Goal: Check status: Check status

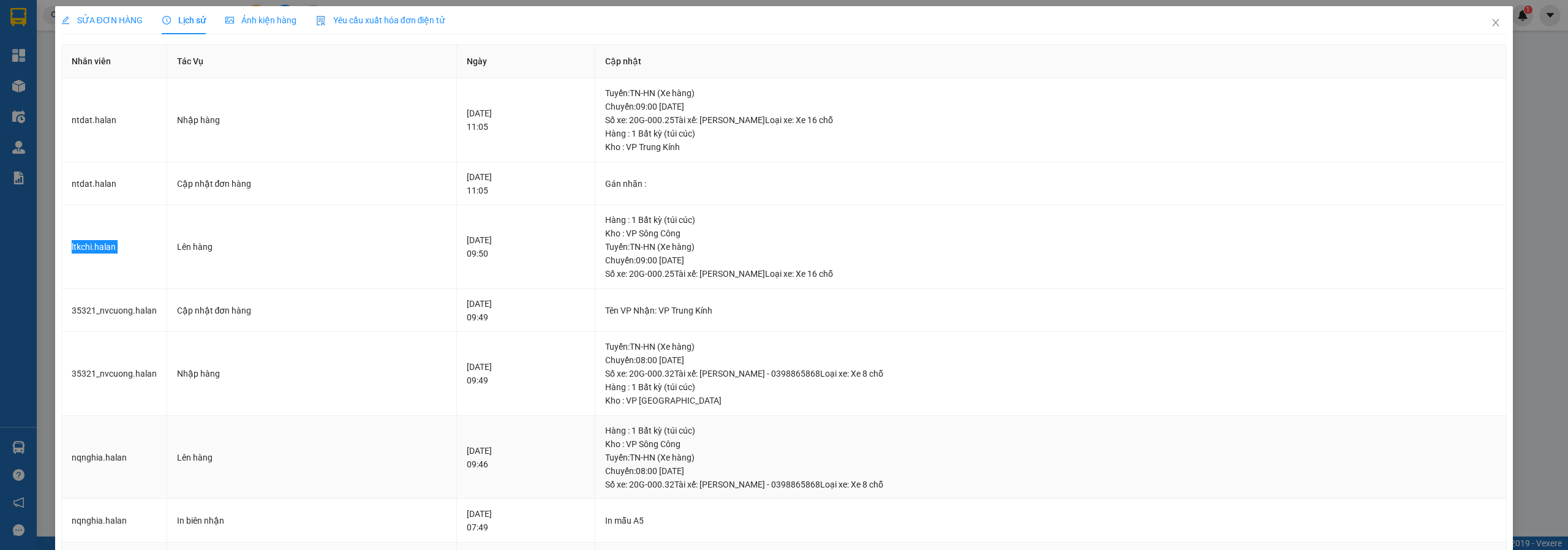
scroll to position [262, 0]
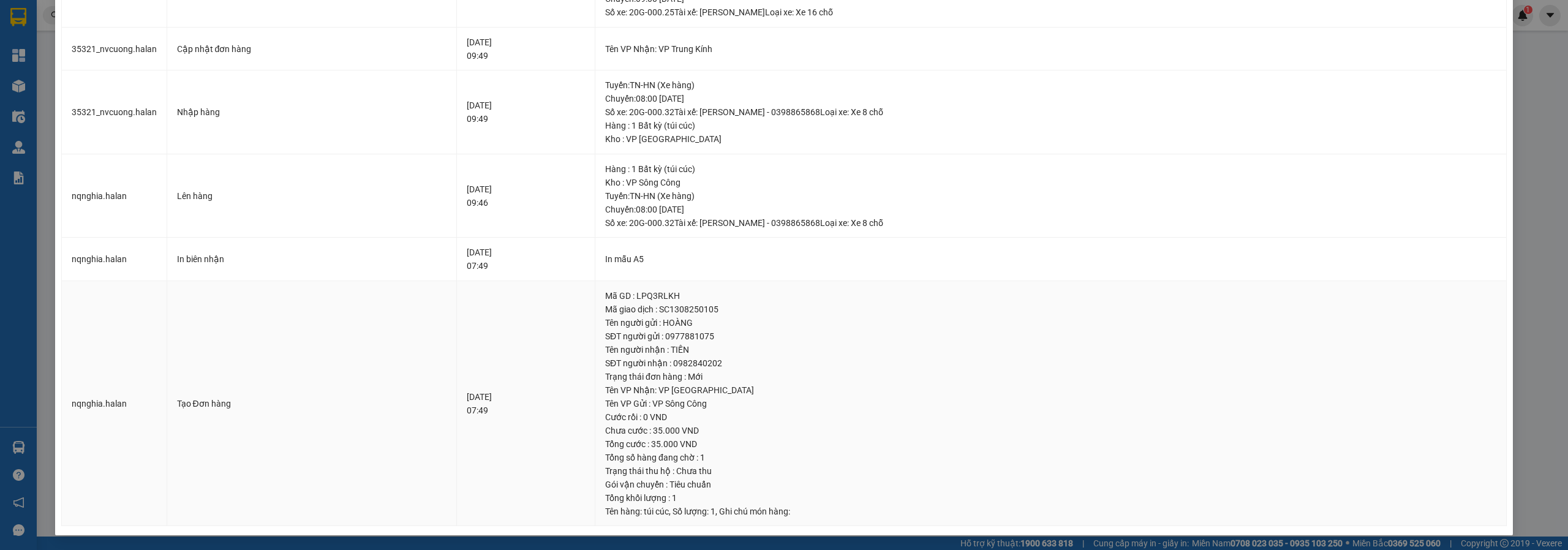
click at [726, 312] on div "Mã giao dịch : SC1308250105" at bounding box center [1051, 309] width 892 height 13
copy div "SC1308250105"
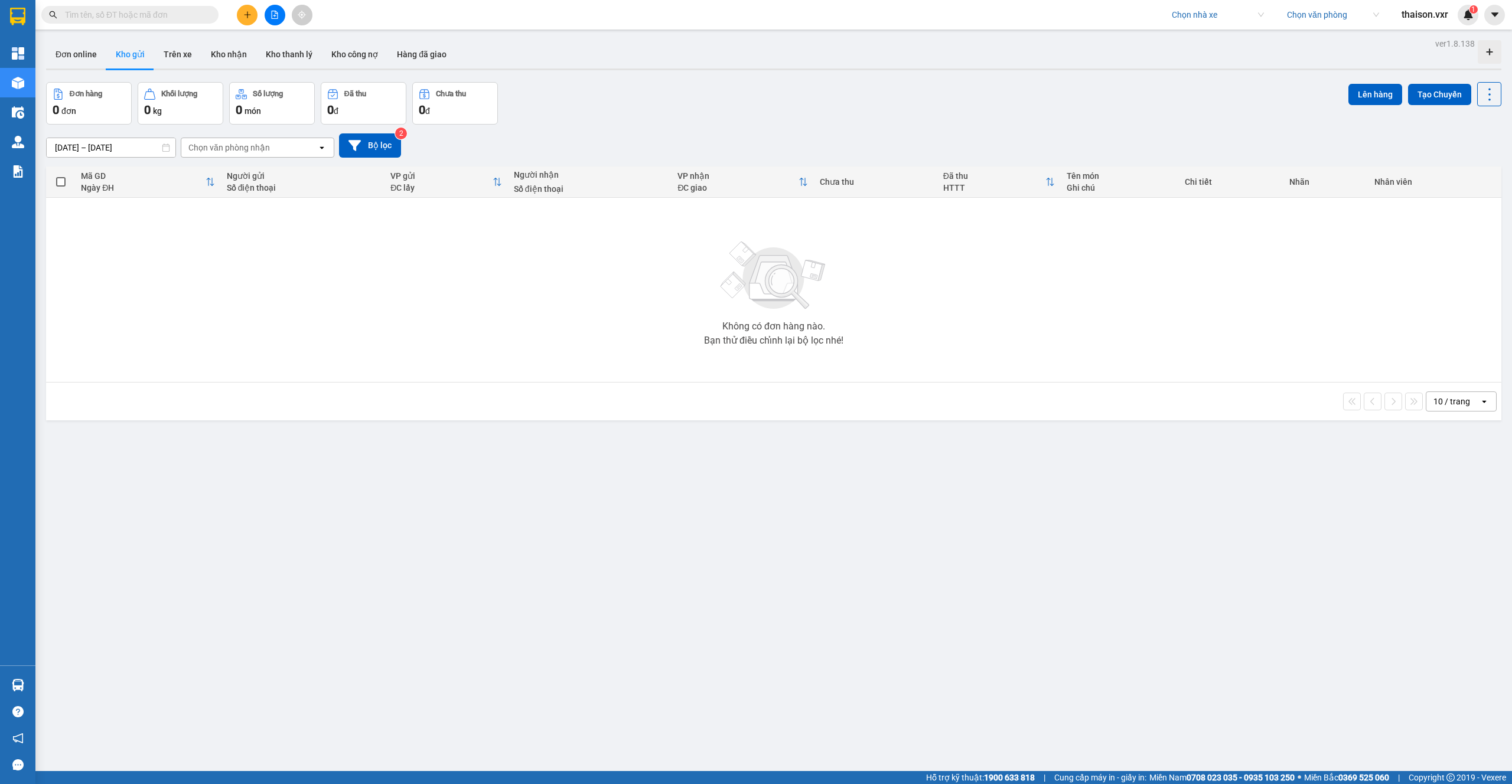
click at [146, 18] on input "text" at bounding box center [134, 14] width 140 height 13
paste input "SC1308250105"
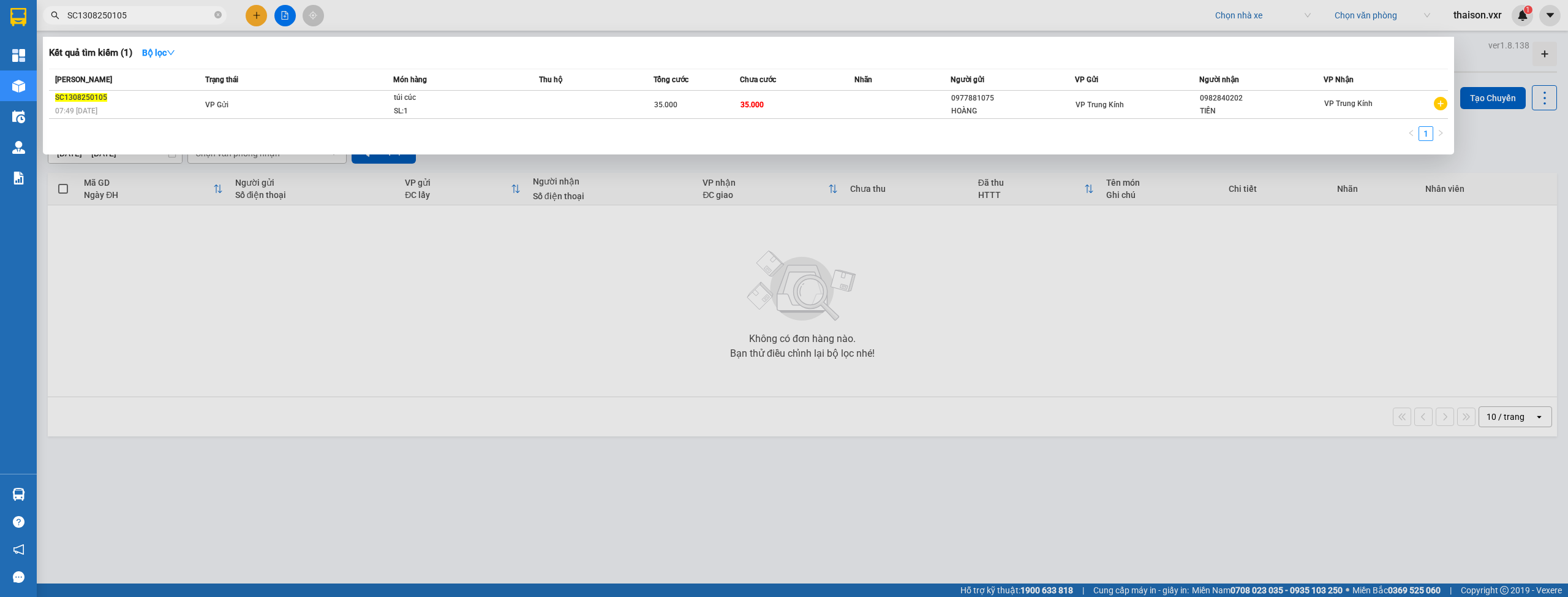
type input "SC1308250105"
